Goal: Information Seeking & Learning: Learn about a topic

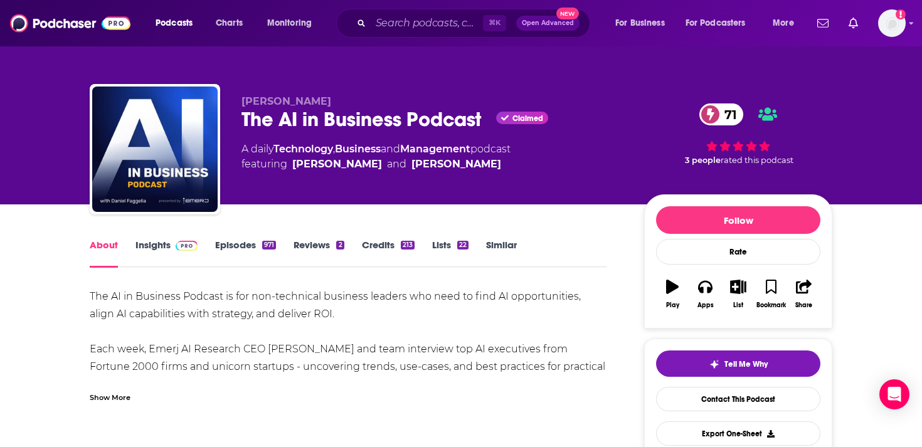
scroll to position [89, 0]
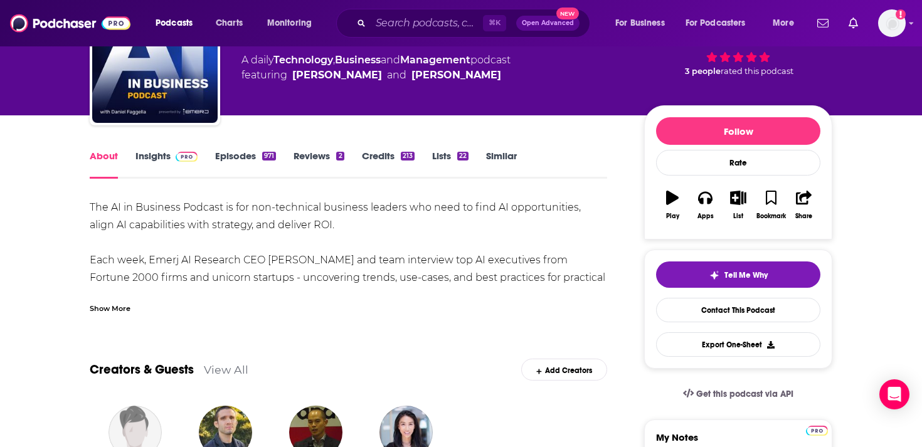
click at [152, 163] on link "Insights" at bounding box center [167, 164] width 62 height 29
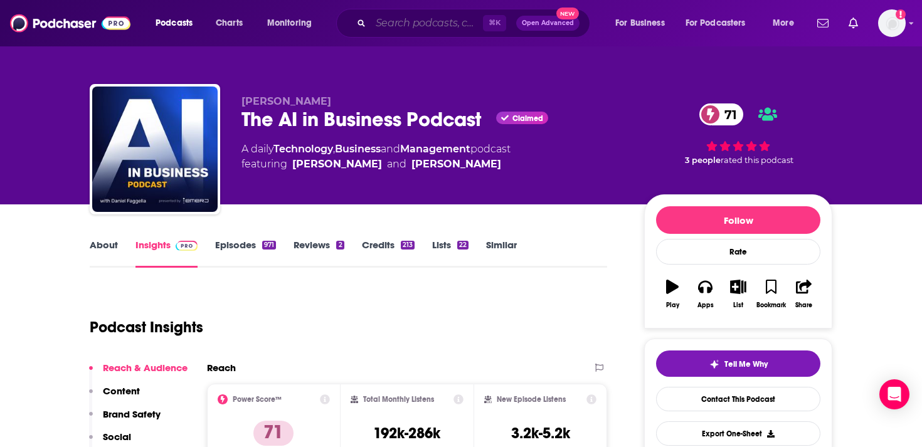
click at [398, 21] on input "Search podcasts, credits, & more..." at bounding box center [427, 23] width 112 height 20
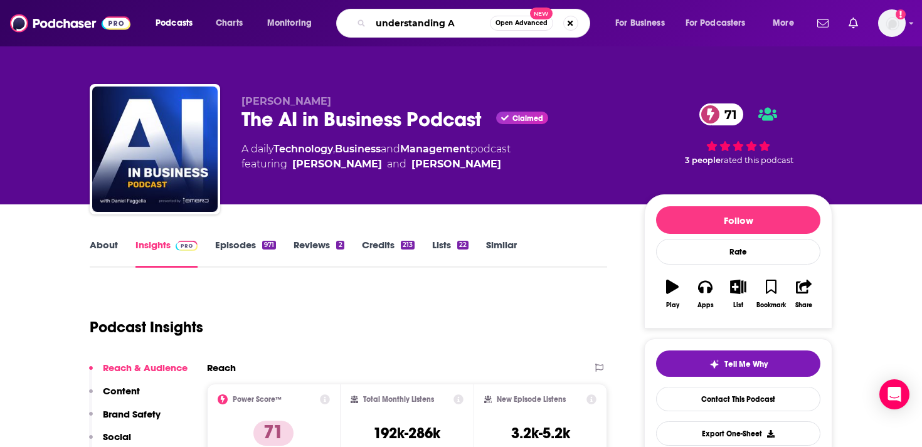
type input "understanding AI"
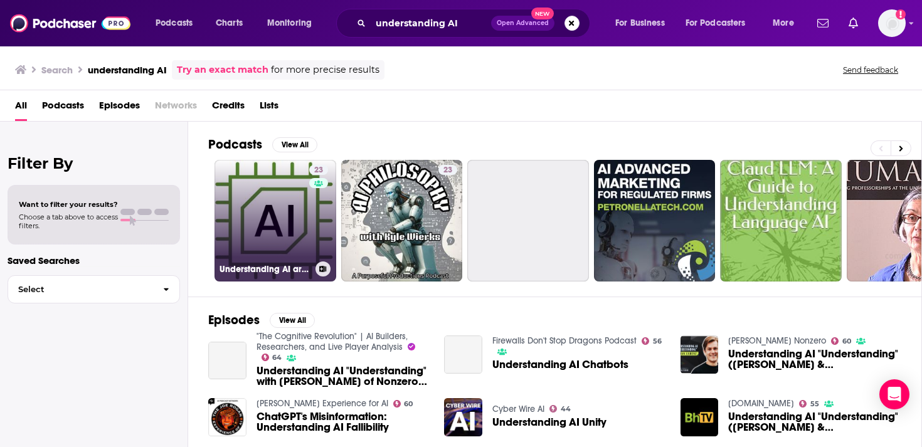
click at [262, 249] on link "23 Understanding AI article audio" at bounding box center [276, 221] width 122 height 122
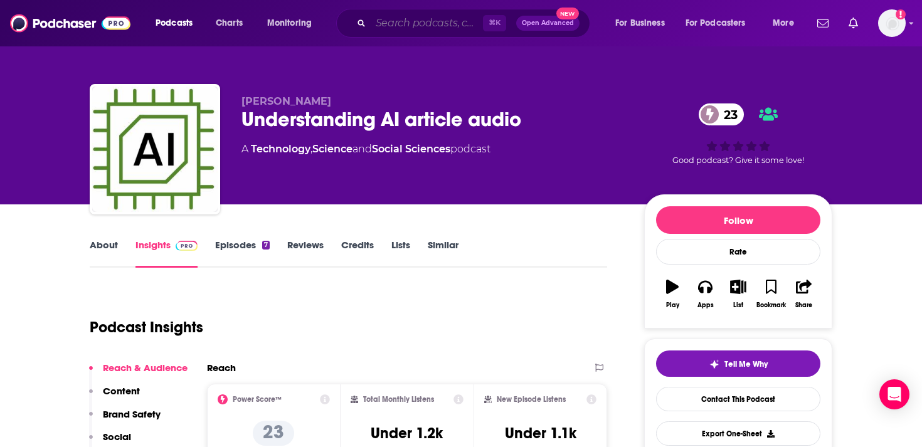
click at [419, 27] on input "Search podcasts, credits, & more..." at bounding box center [427, 23] width 112 height 20
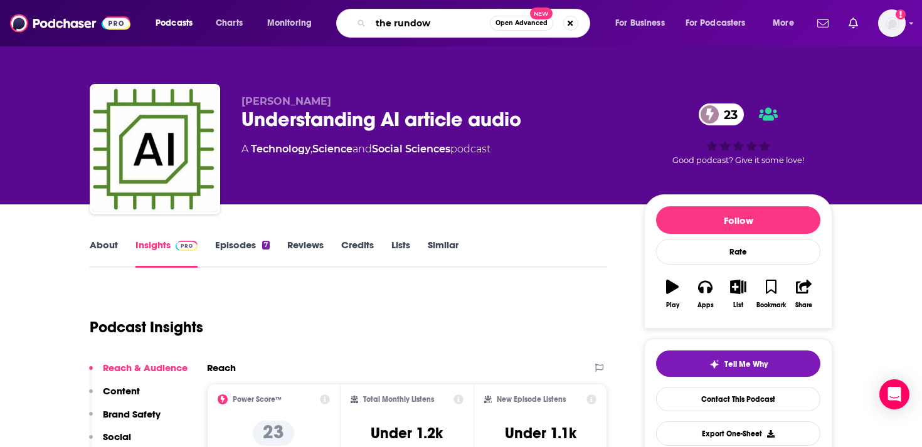
type input "the rundown"
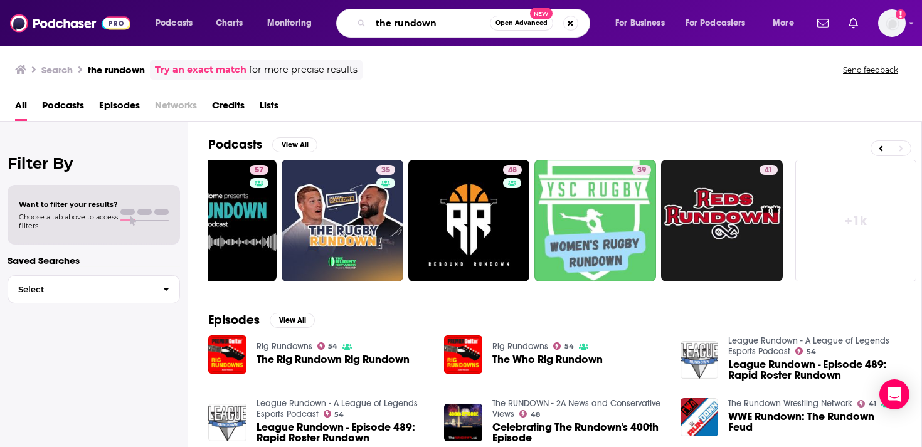
click at [437, 21] on input "the rundown" at bounding box center [430, 23] width 119 height 20
paste input "Practical AI (Podcast)"
type input "Practical AI (Podcast)"
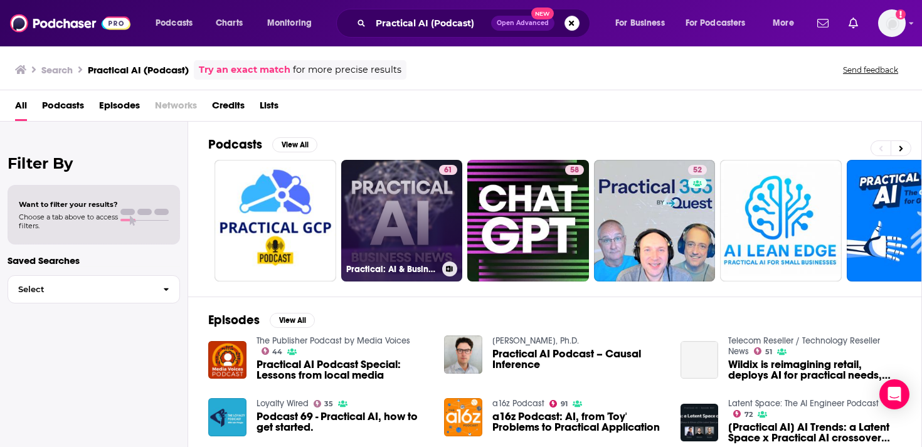
click at [397, 203] on link "61 Practical: AI & Business News" at bounding box center [402, 221] width 122 height 122
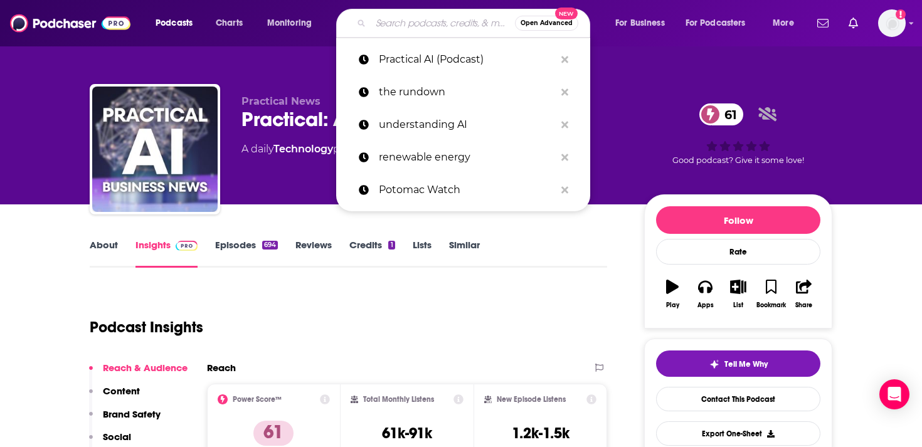
click at [413, 16] on input "Search podcasts, credits, & more..." at bounding box center [443, 23] width 144 height 20
paste input "Huge If True"
type input "Huge If True"
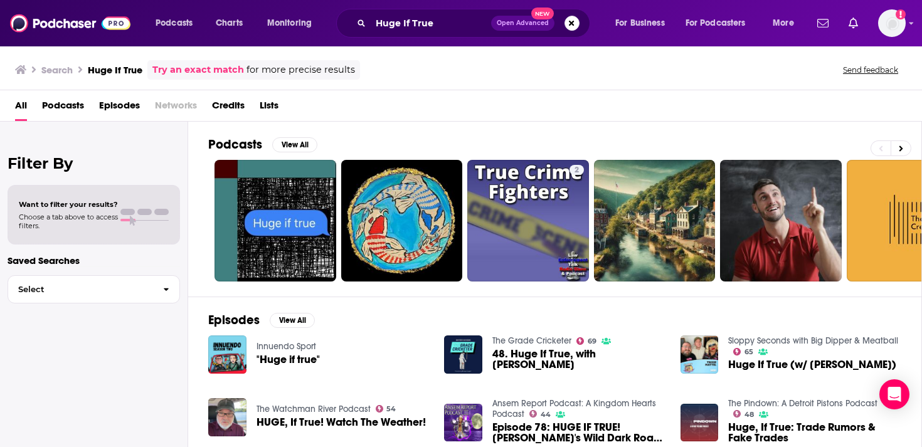
scroll to position [225, 0]
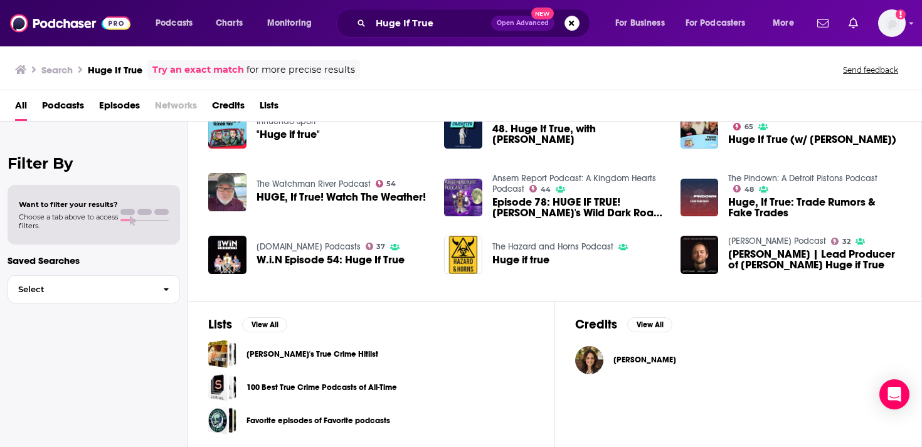
click at [632, 355] on span "[PERSON_NAME]" at bounding box center [645, 360] width 63 height 10
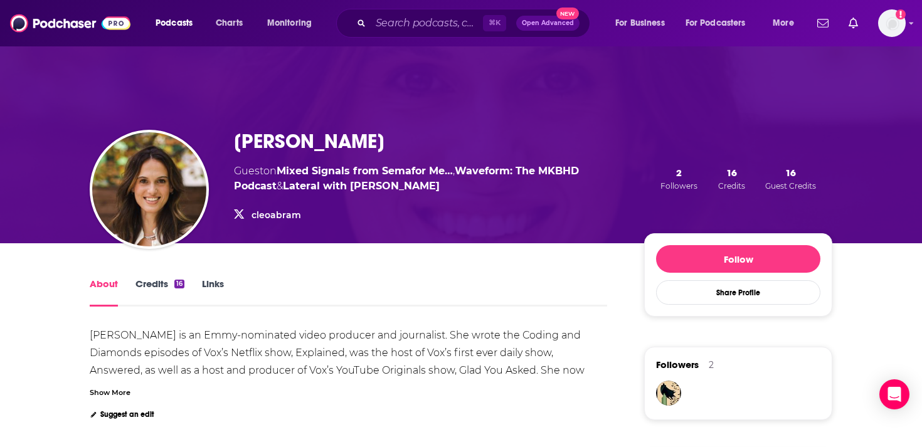
click at [154, 287] on link "Credits 16" at bounding box center [160, 292] width 49 height 29
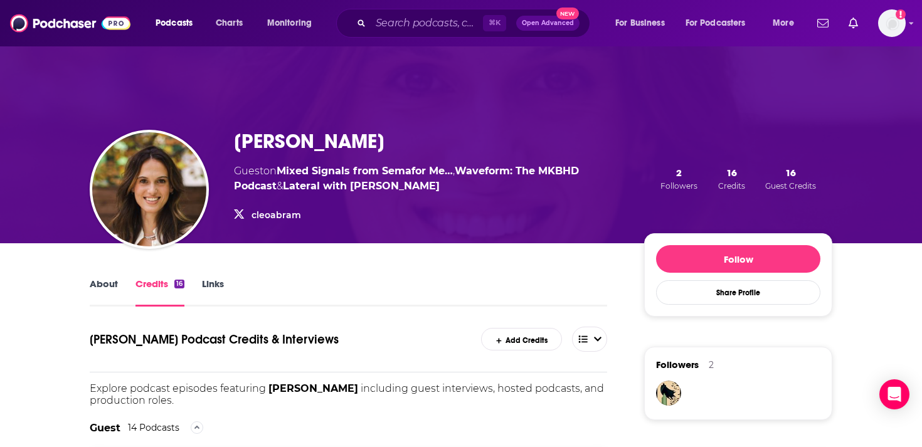
click at [104, 288] on link "About" at bounding box center [104, 292] width 28 height 29
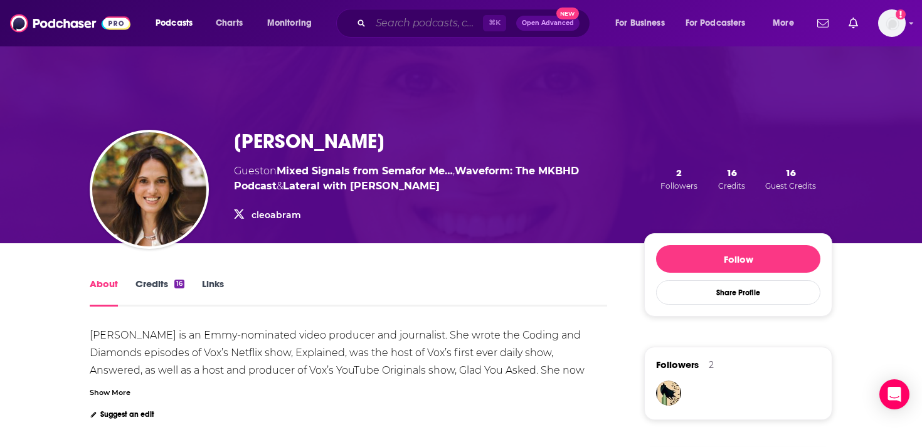
click at [402, 24] on input "Search podcasts, credits, & more..." at bounding box center [427, 23] width 112 height 20
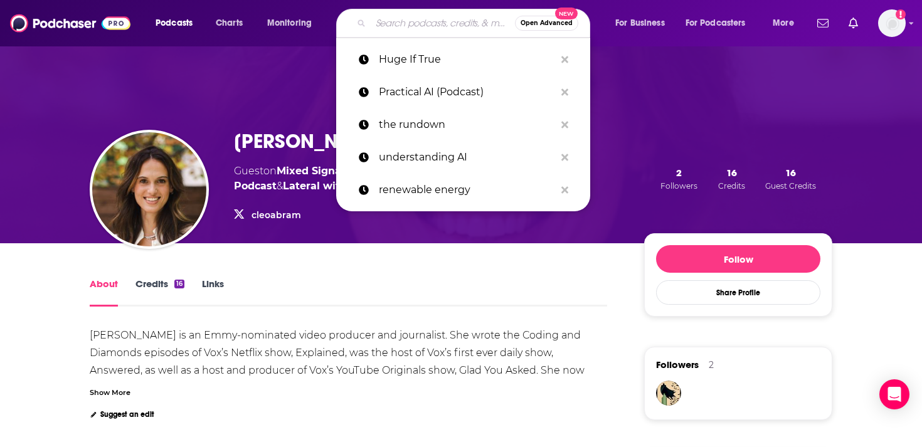
paste input "Marketing Over Coffee Marketing"
type input "Marketing Over Coffee Marketing"
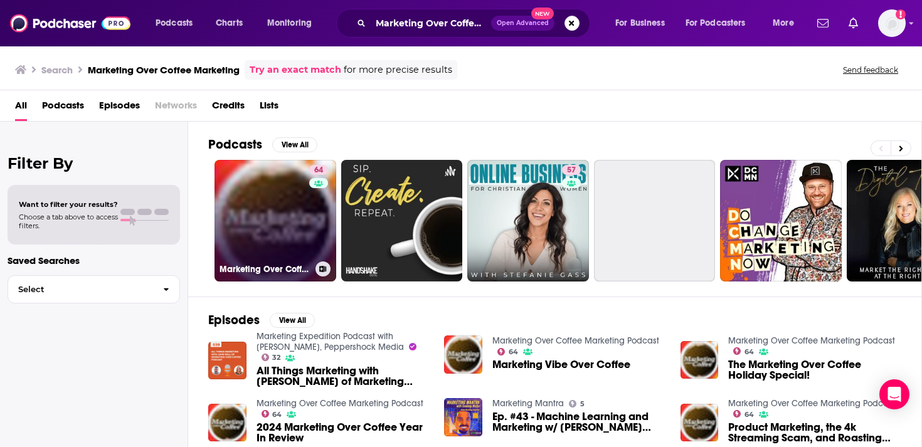
click at [284, 232] on link "64 Marketing Over Coffee Marketing Podcast" at bounding box center [276, 221] width 122 height 122
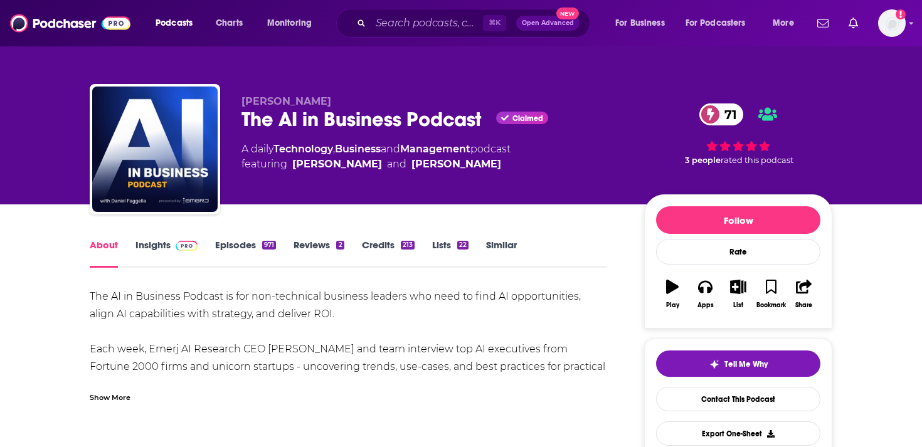
click at [166, 246] on link "Insights" at bounding box center [167, 253] width 62 height 29
